Goal: Transaction & Acquisition: Purchase product/service

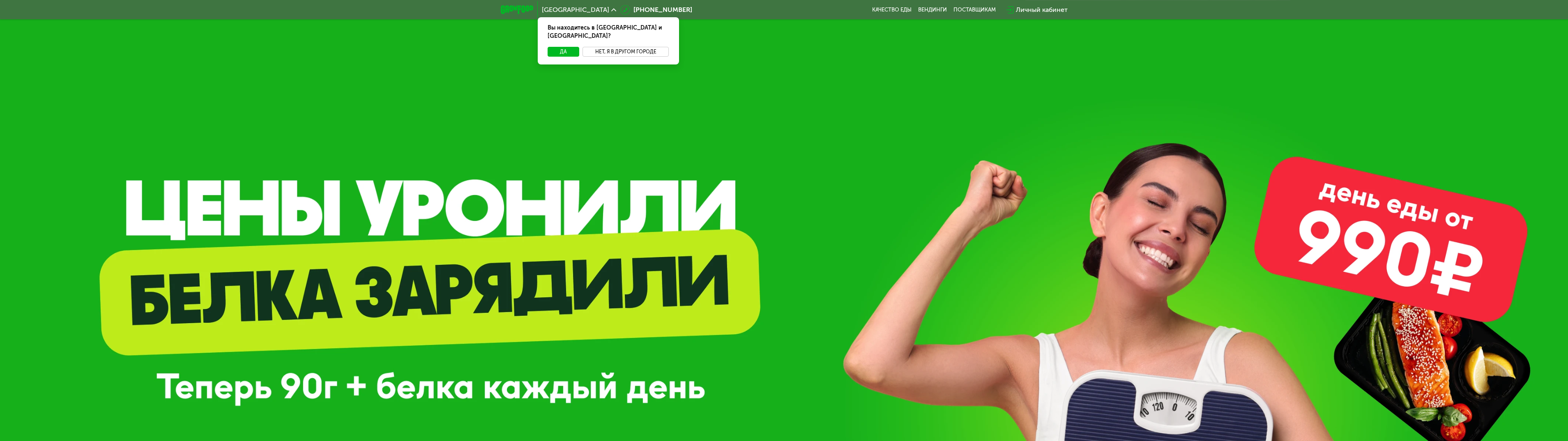
click at [616, 47] on button "Нет, я в другом городе" at bounding box center [626, 52] width 87 height 10
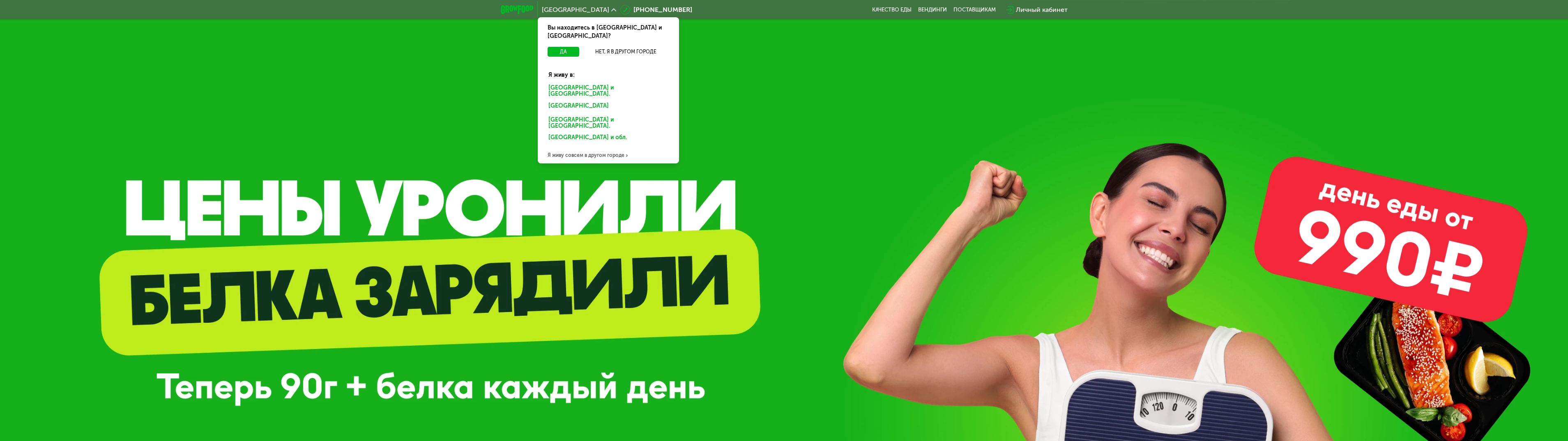
click at [606, 101] on div "Санкт-Петербурге и обл." at bounding box center [607, 108] width 128 height 13
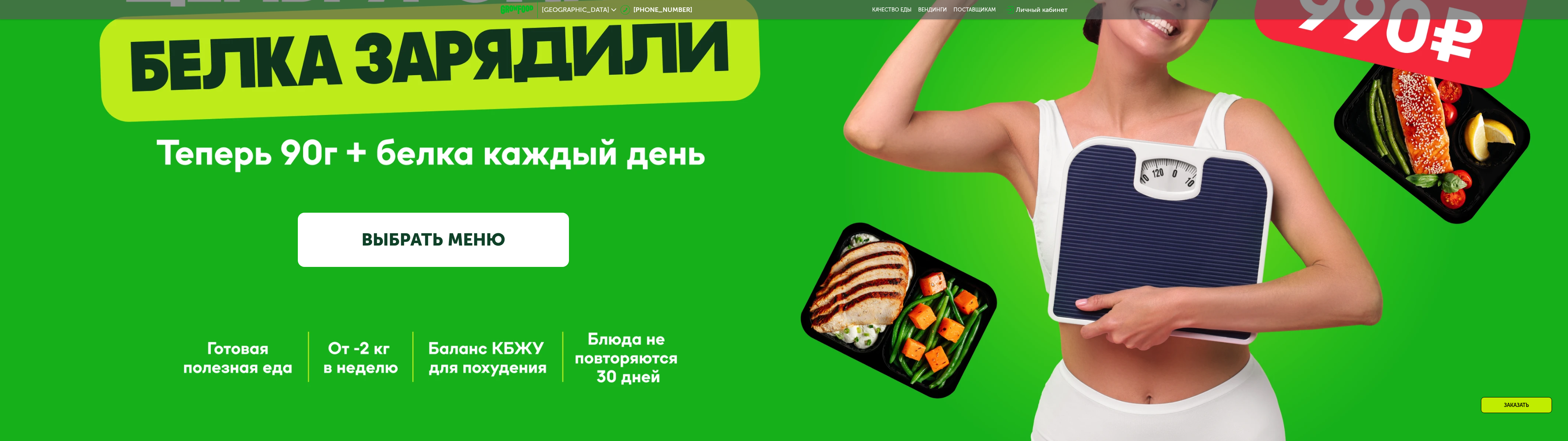
scroll to position [246, 0]
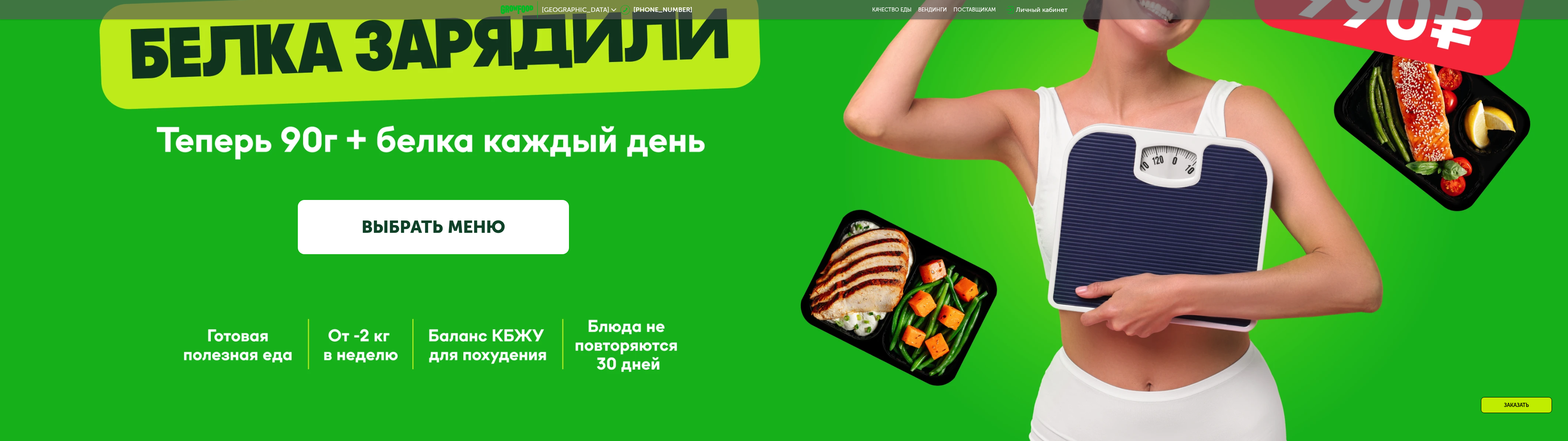
click at [438, 229] on link "ВЫБРАТЬ МЕНЮ" at bounding box center [433, 227] width 271 height 54
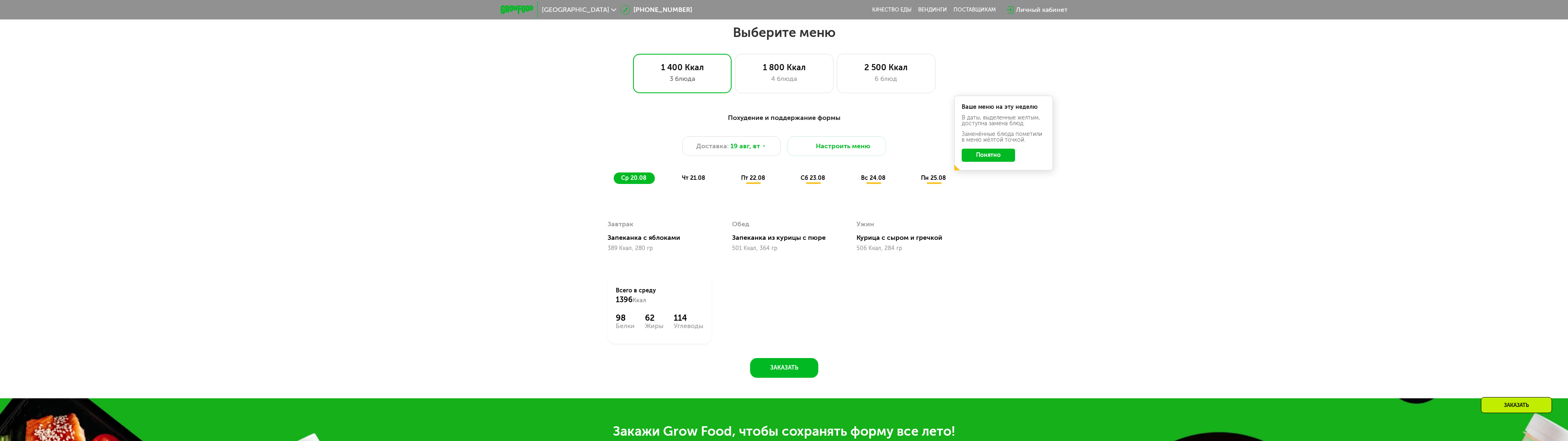
scroll to position [814, 0]
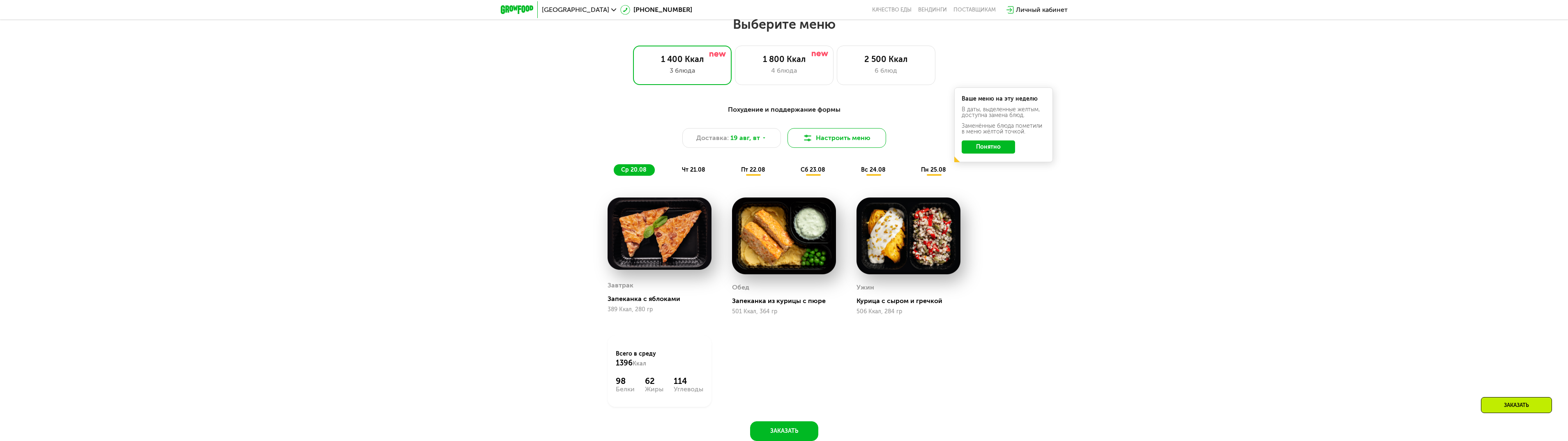
click at [841, 148] on button "Настроить меню" at bounding box center [837, 138] width 98 height 20
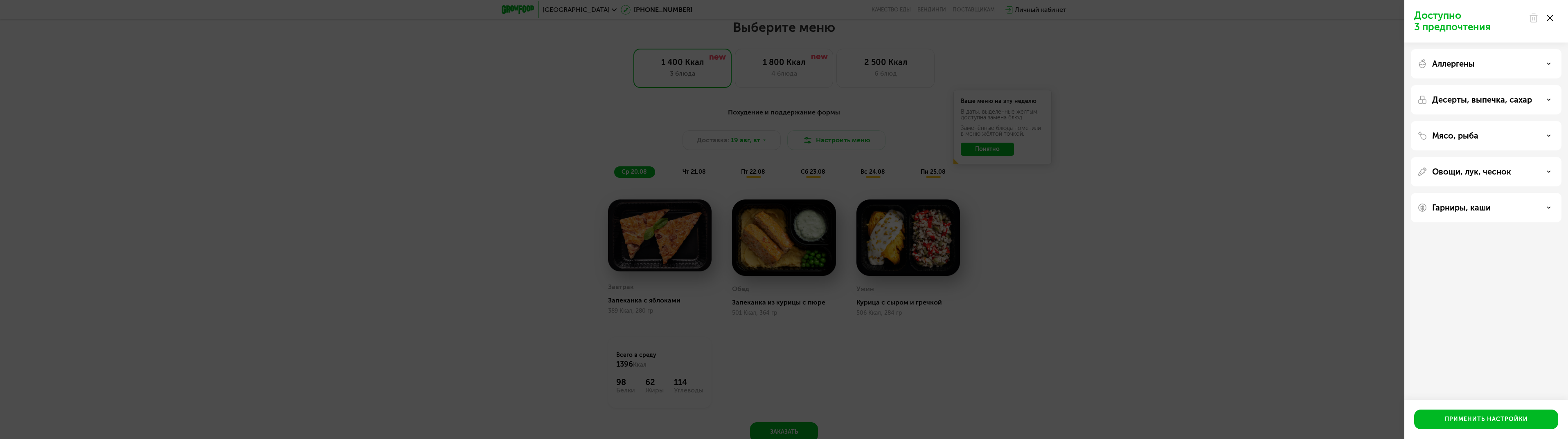
click at [1550, 18] on use at bounding box center [1550, 18] width 7 height 7
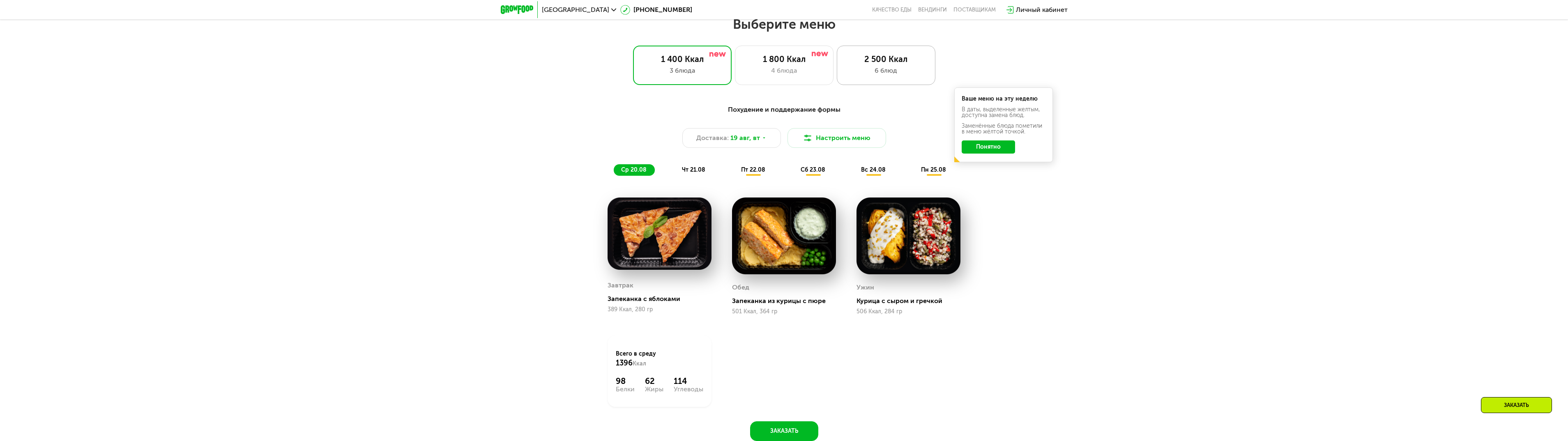
click at [871, 71] on div "6 блюд" at bounding box center [885, 71] width 81 height 10
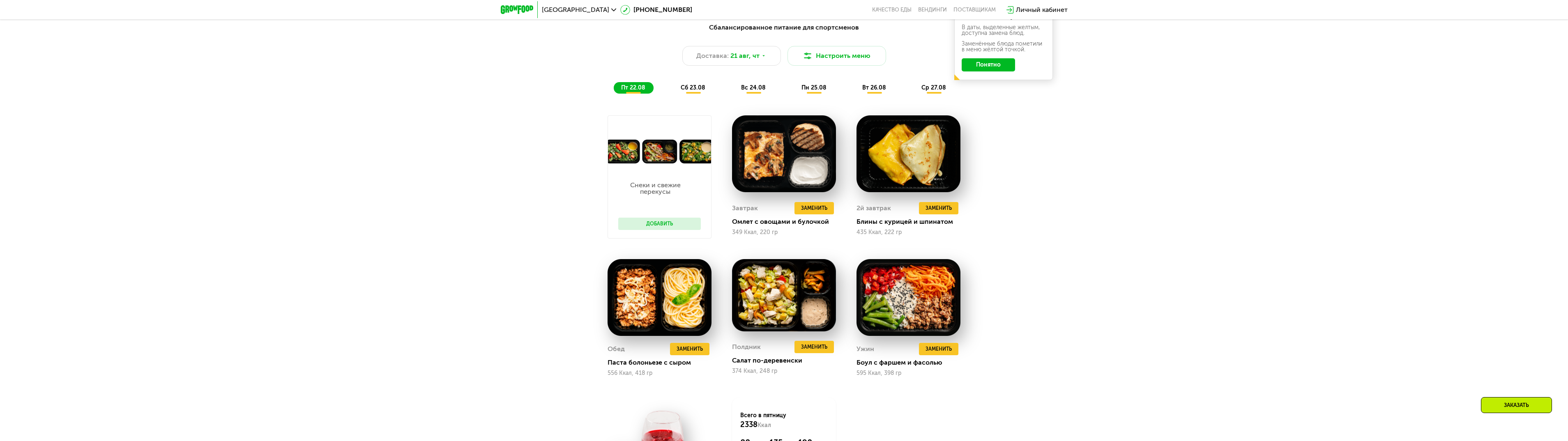
scroll to position [855, 0]
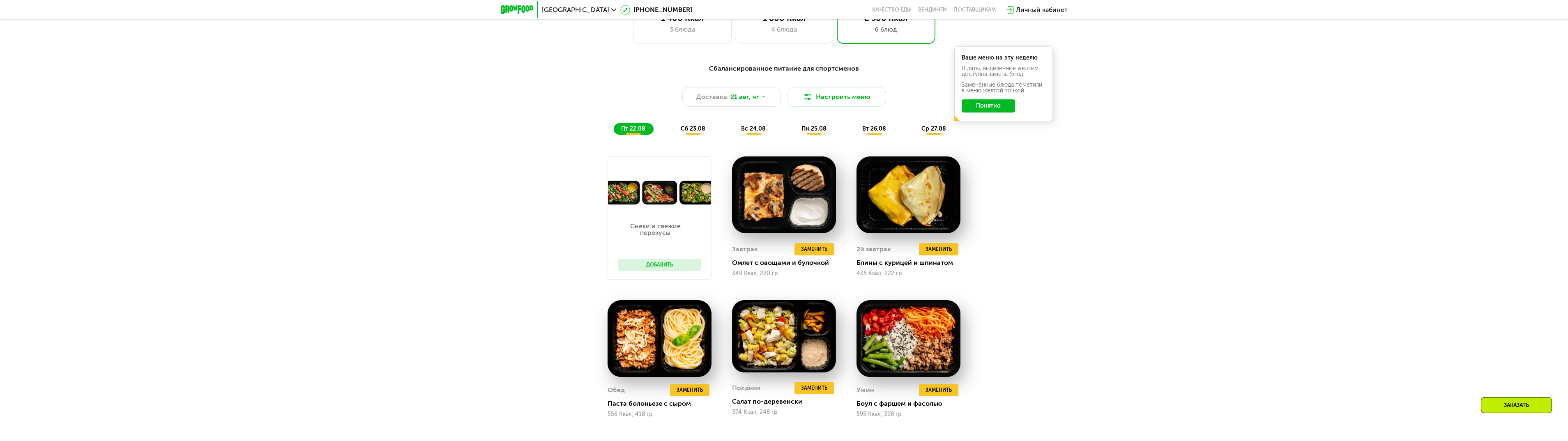
click at [694, 132] on span "сб 23.08" at bounding box center [693, 128] width 24 height 7
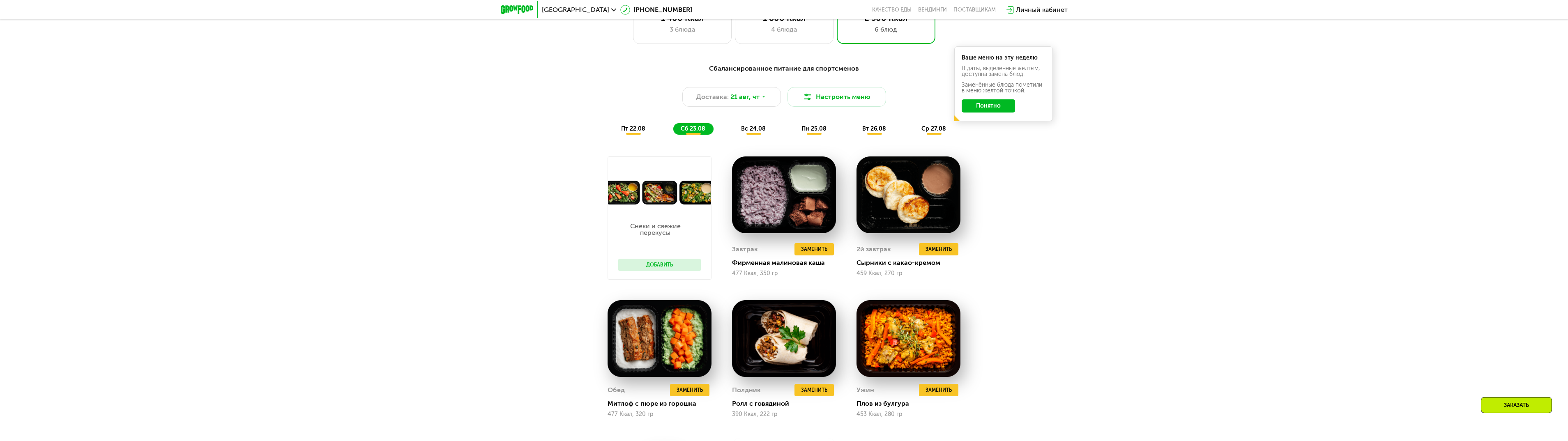
click at [794, 126] on div "вс 24.08" at bounding box center [814, 129] width 41 height 12
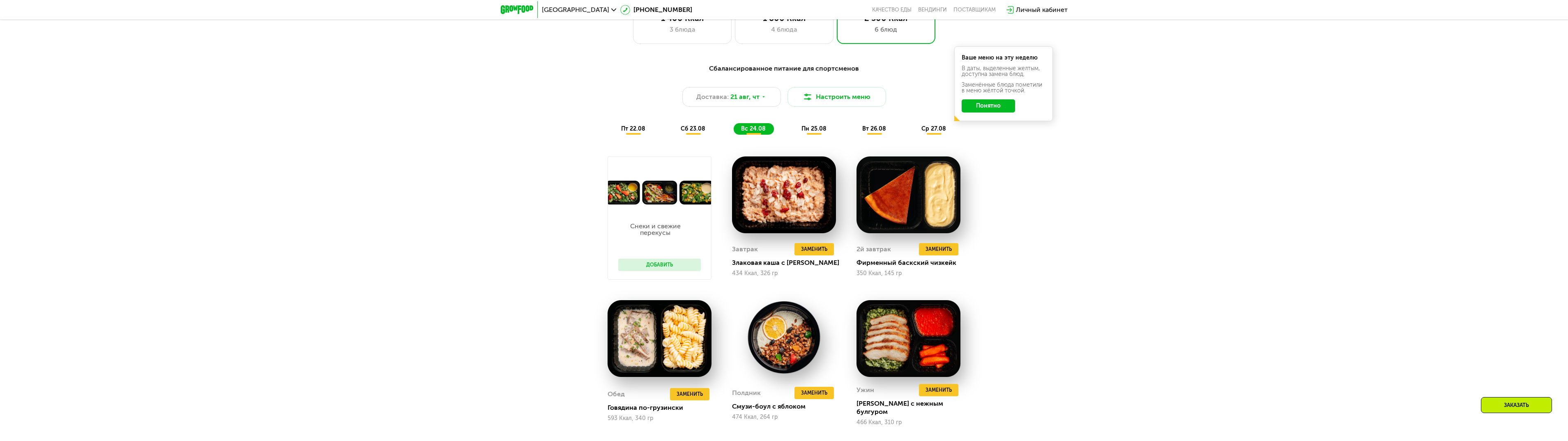
click at [821, 129] on span "пн 25.08" at bounding box center [814, 128] width 25 height 7
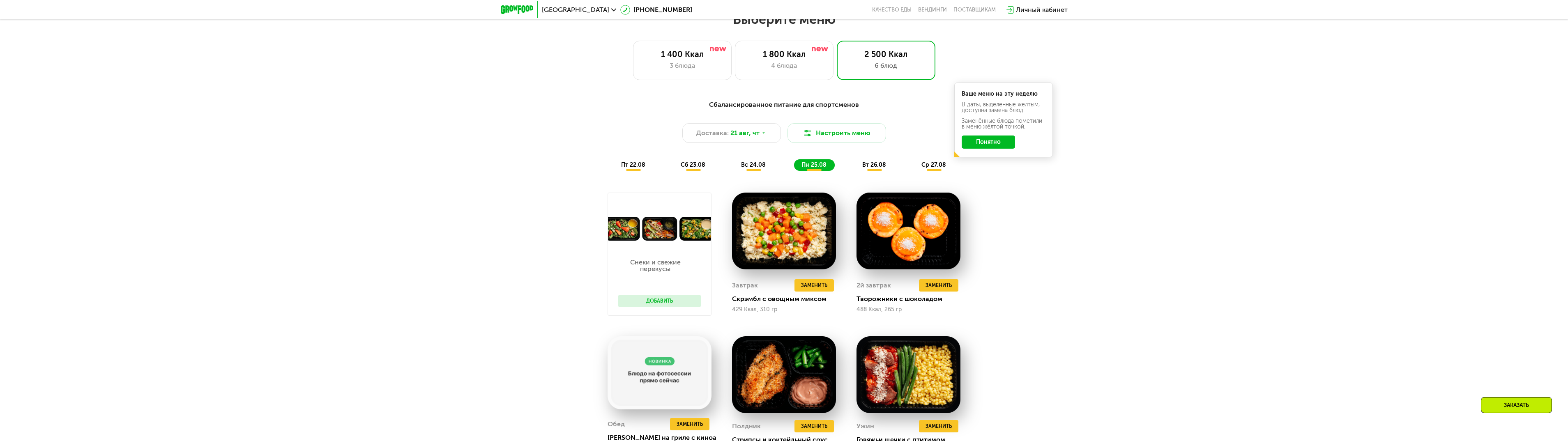
scroll to position [773, 0]
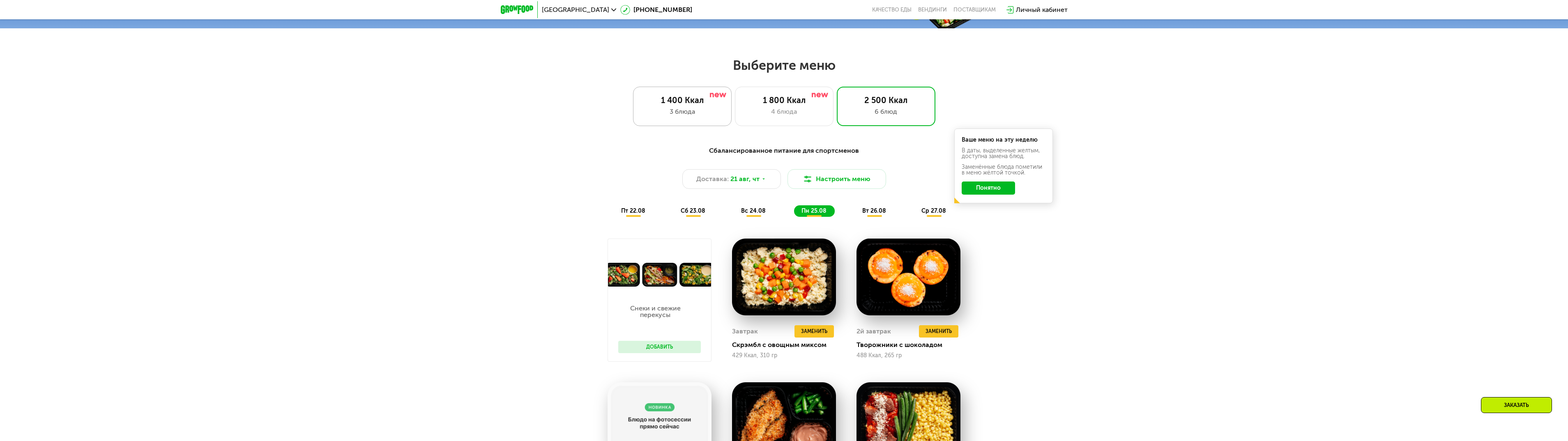
click at [702, 109] on div "3 блюда" at bounding box center [682, 112] width 81 height 10
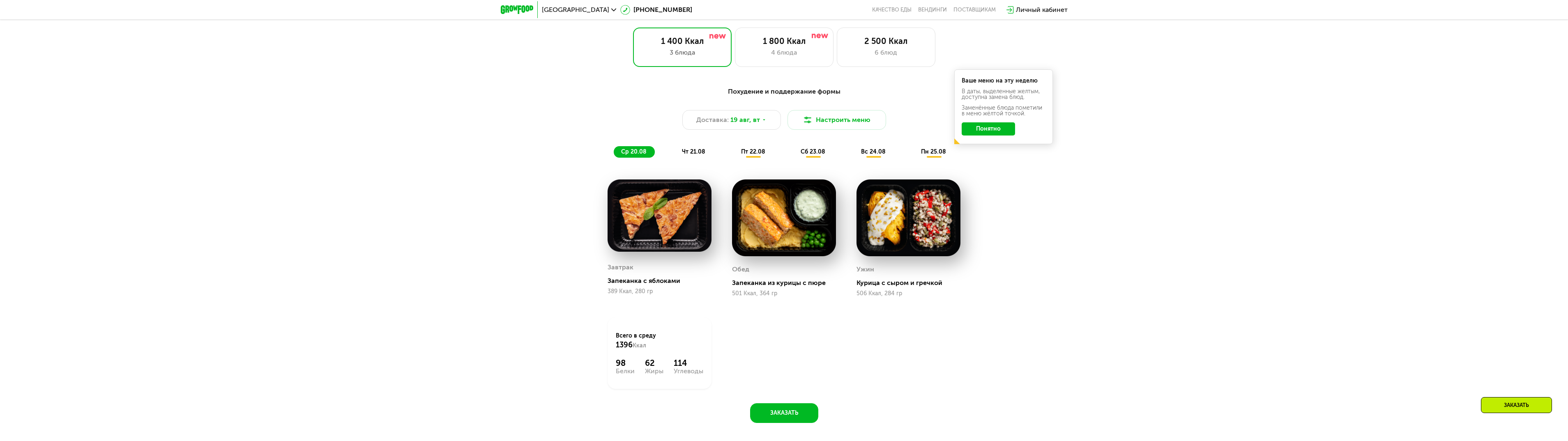
scroll to position [814, 0]
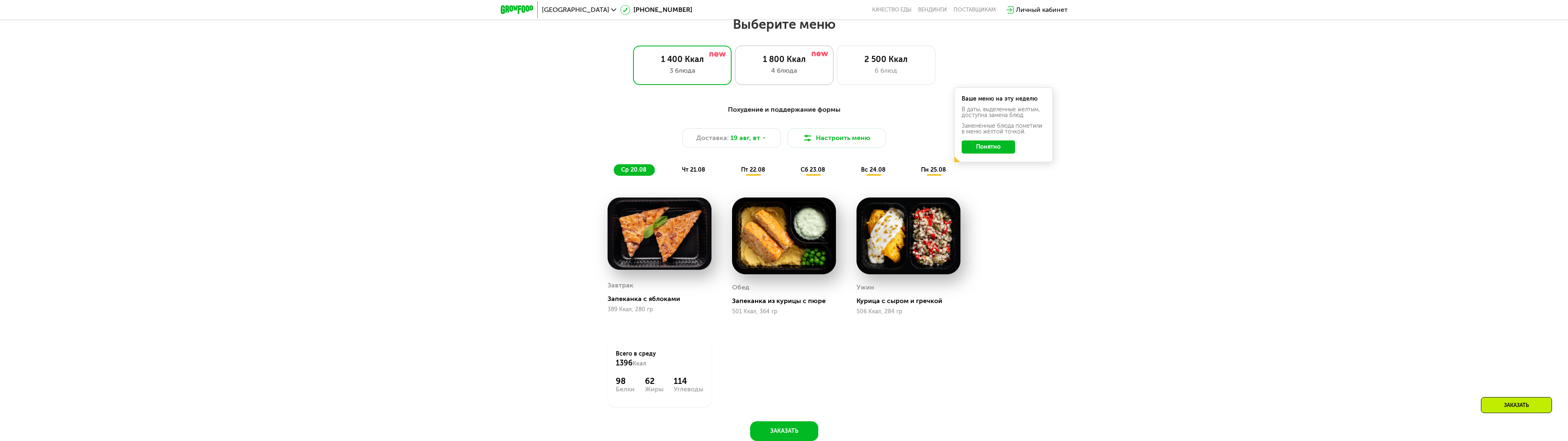
click at [771, 64] on div "1 800 Ккал" at bounding box center [784, 59] width 81 height 10
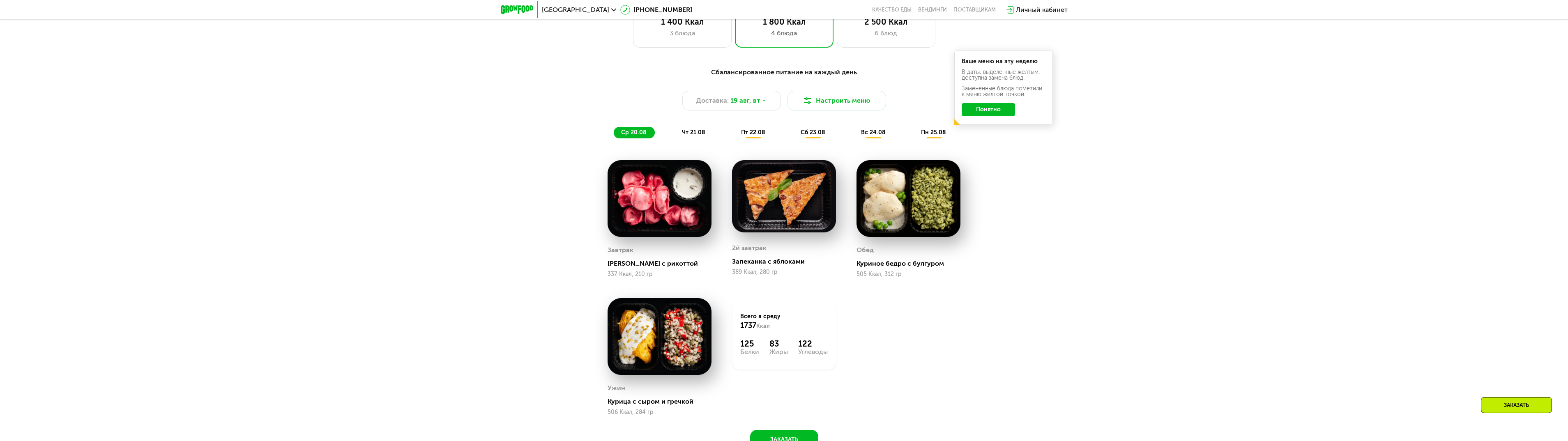
scroll to position [773, 0]
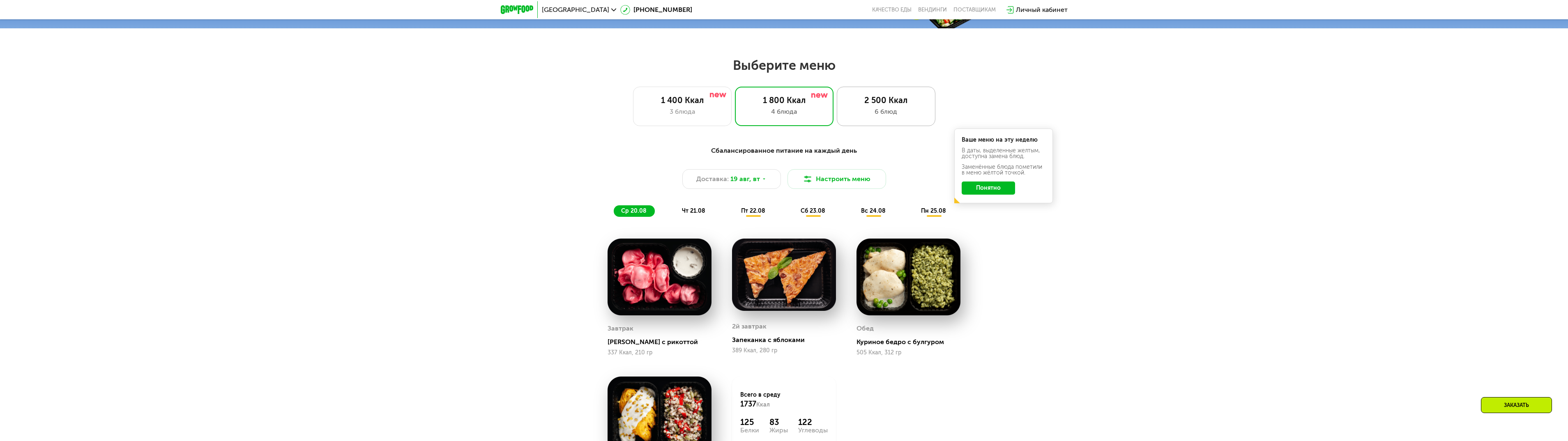
click at [866, 122] on div "2 500 Ккал 6 блюд" at bounding box center [885, 106] width 98 height 40
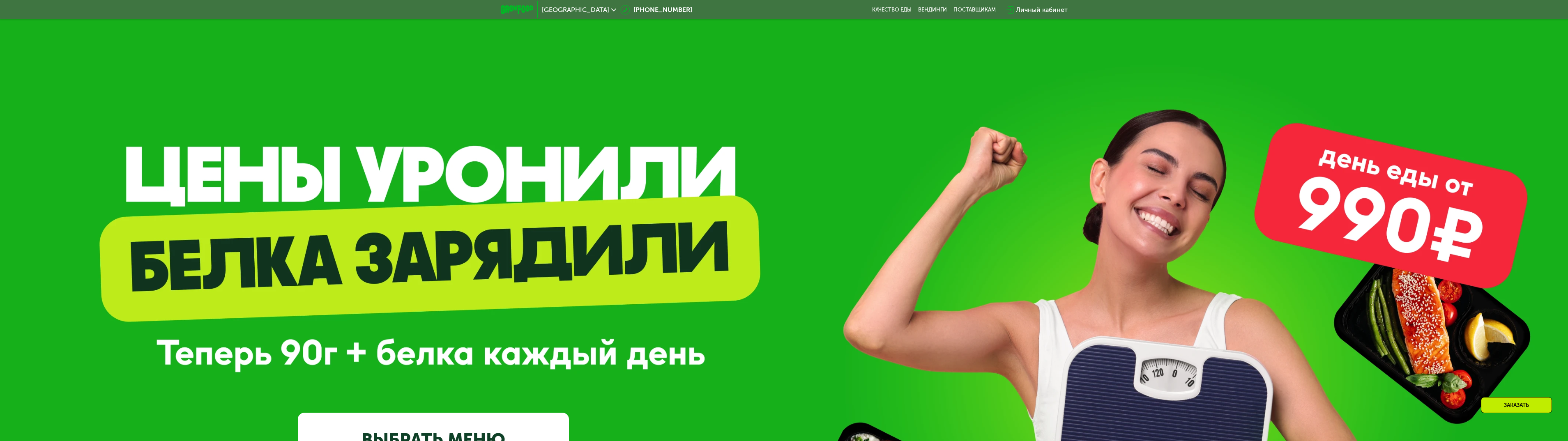
scroll to position [0, 0]
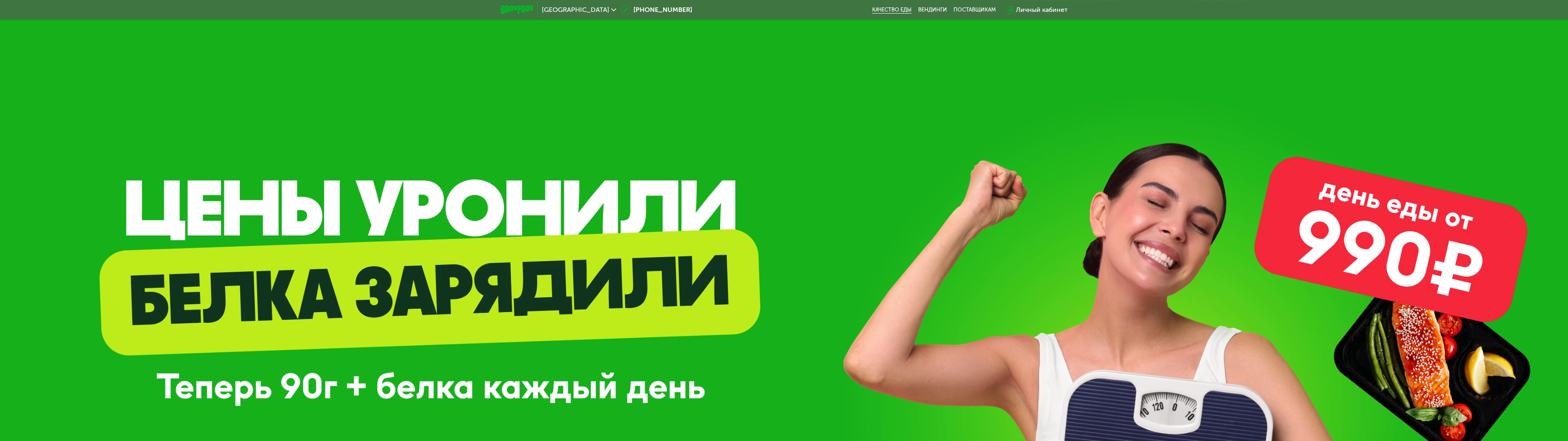
click at [882, 10] on link "Качество еды" at bounding box center [892, 10] width 40 height 7
